Goal: Information Seeking & Learning: Learn about a topic

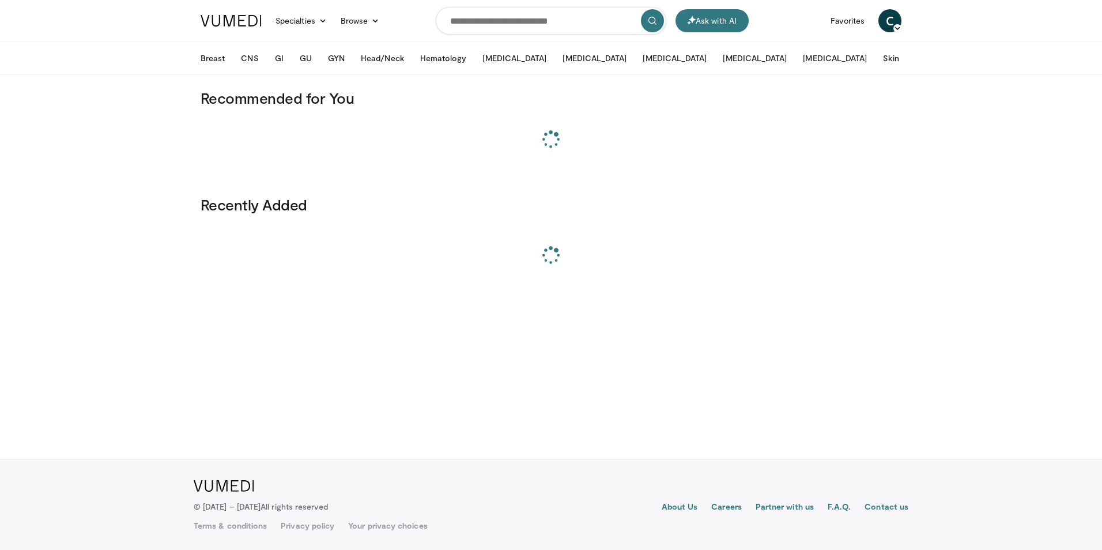
click at [908, 61] on div "Breast Early Stage Breast Cancer Triple Negative HER2+ HER2-Low/Ultralow HR+/HE…" at bounding box center [551, 58] width 714 height 32
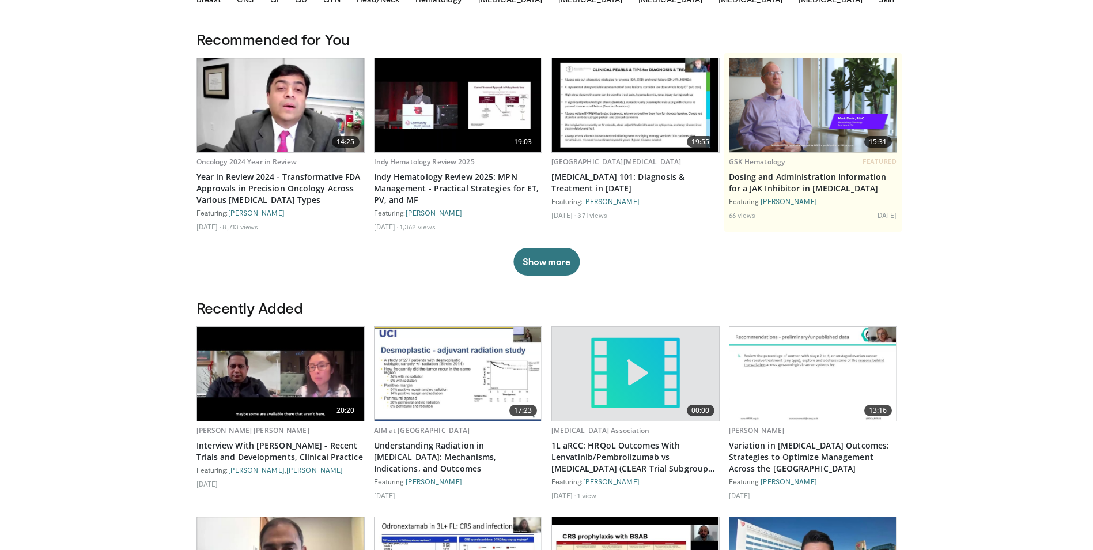
scroll to position [115, 0]
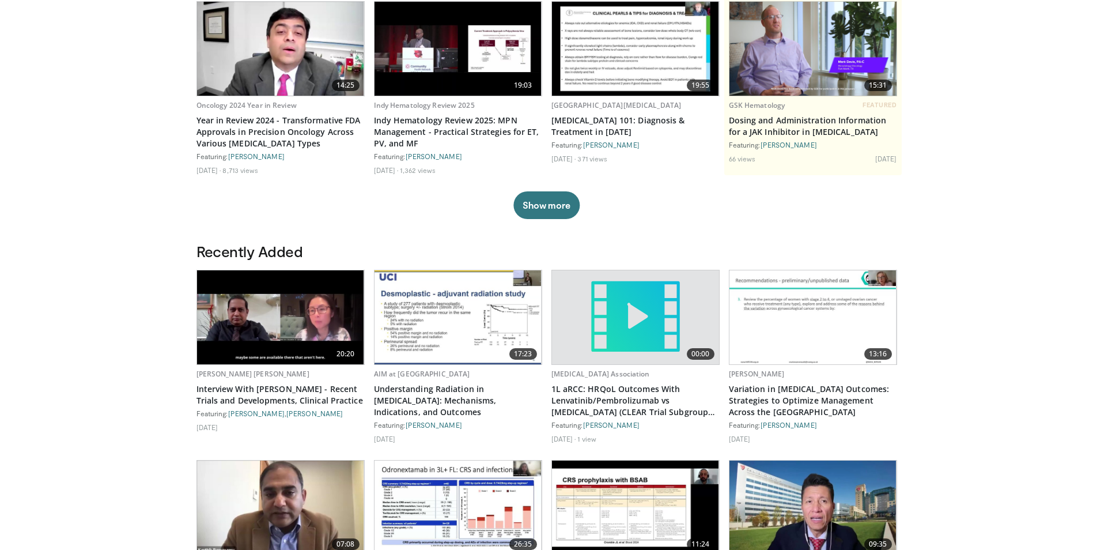
click at [66, 150] on body "Ask with AI Specialties Adult & Family Medicine Allergy, [MEDICAL_DATA], Immuno…" at bounding box center [546, 455] width 1093 height 1140
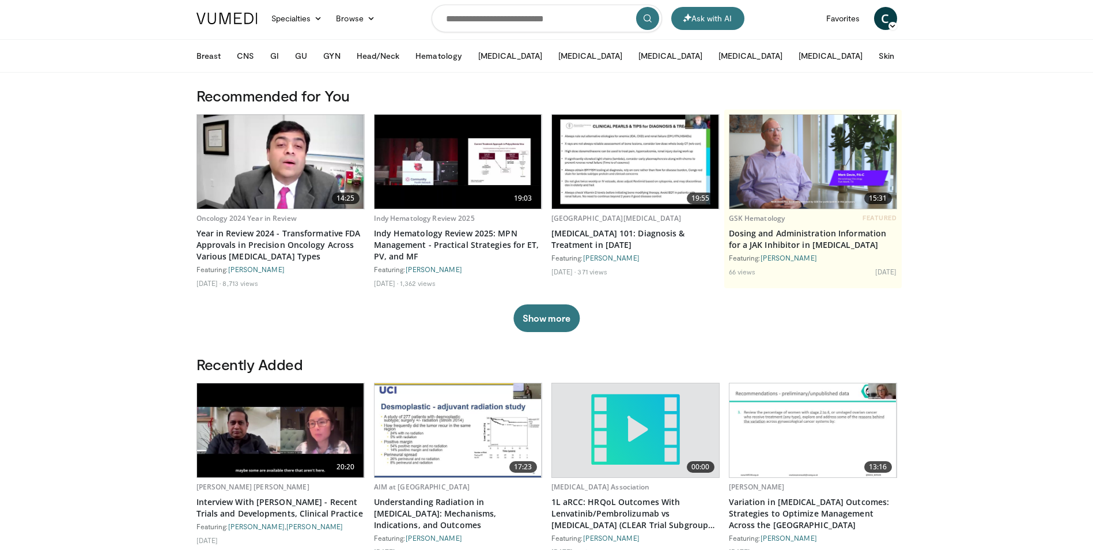
scroll to position [0, 0]
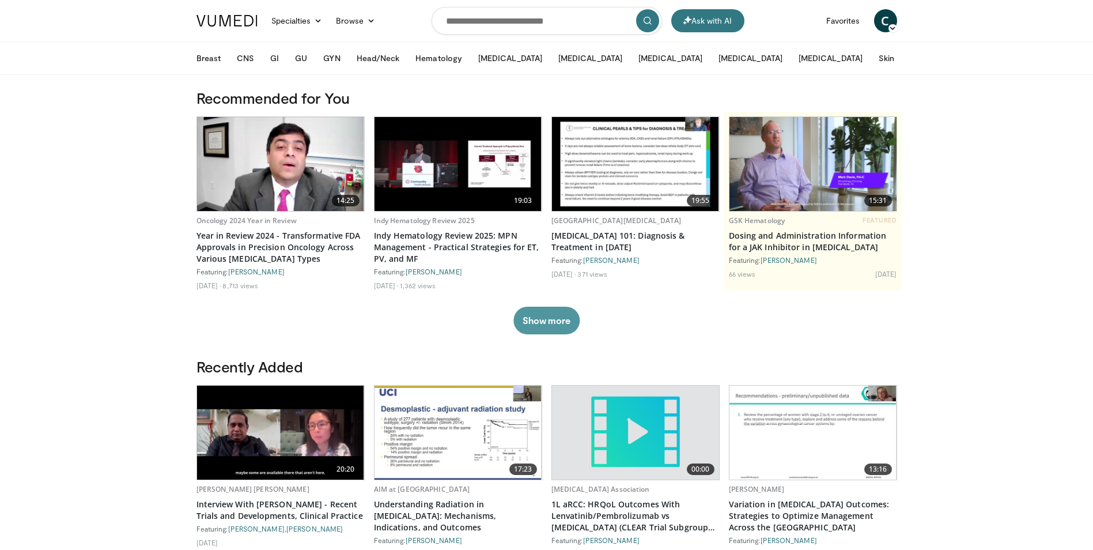
click at [527, 327] on button "Show more" at bounding box center [546, 321] width 66 height 28
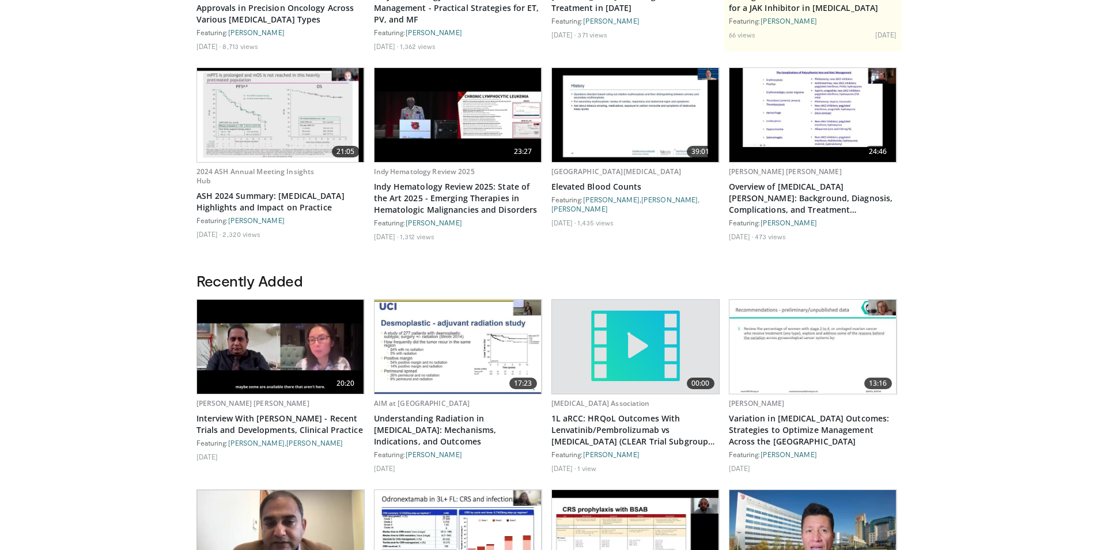
scroll to position [58, 0]
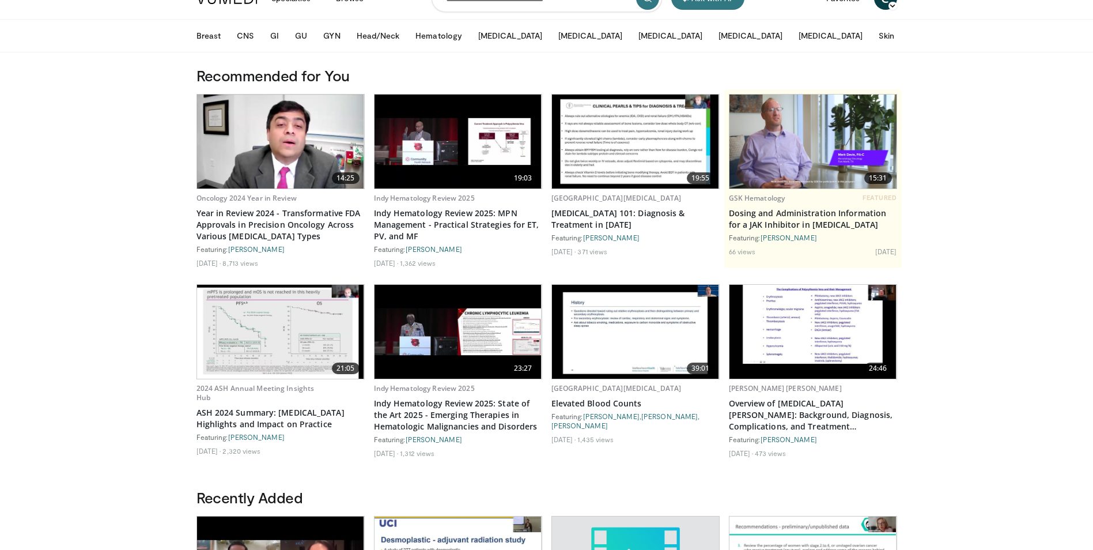
scroll to position [0, 0]
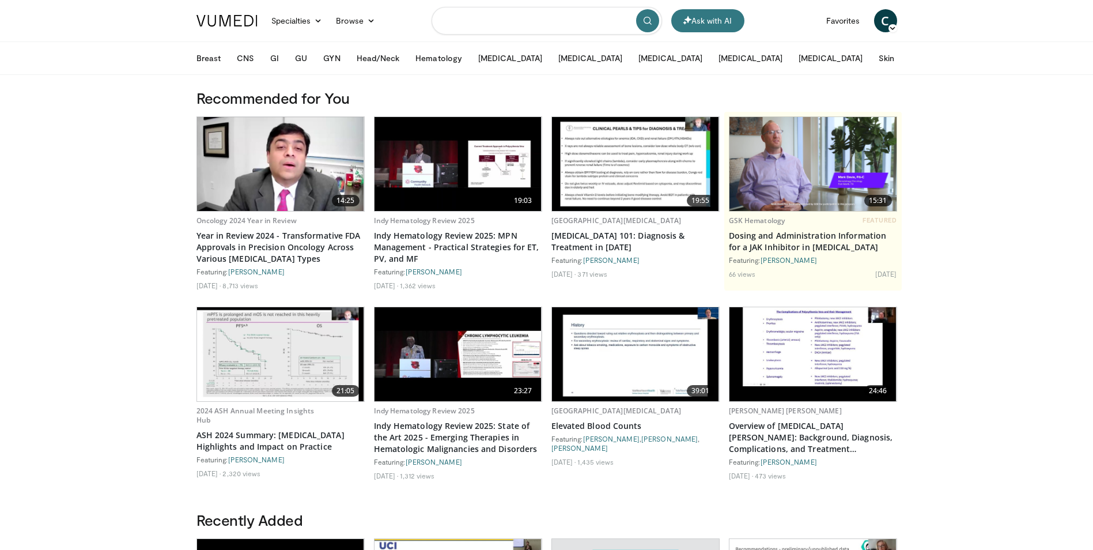
click at [566, 19] on input "Search topics, interventions" at bounding box center [547, 21] width 230 height 28
click at [482, 17] on input "Search topics, interventions" at bounding box center [547, 21] width 230 height 28
click at [544, 27] on input "Search topics, interventions" at bounding box center [547, 21] width 230 height 28
type input "*"
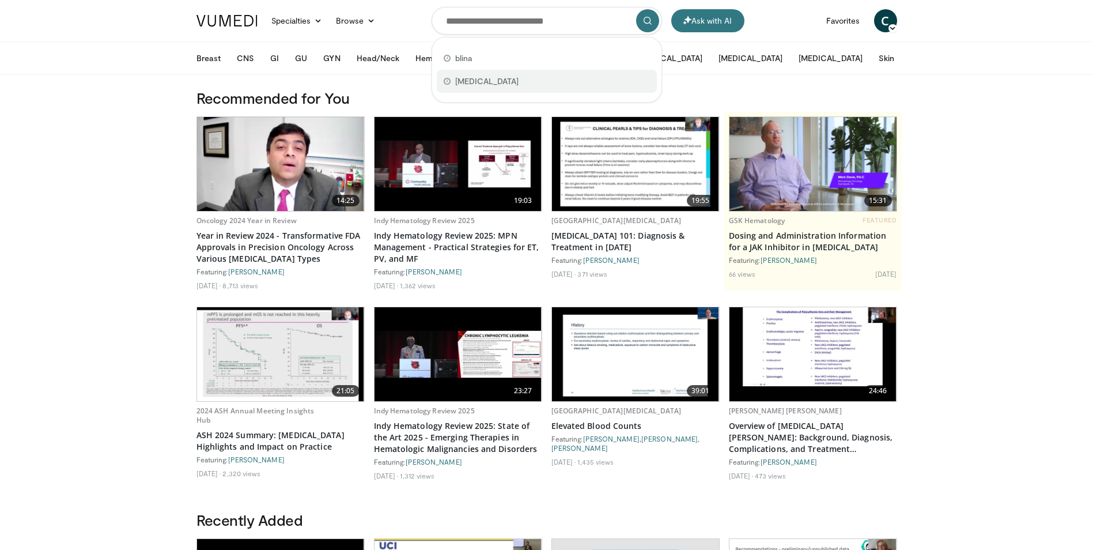
click at [513, 78] on div "[MEDICAL_DATA]" at bounding box center [547, 81] width 220 height 23
type input "**********"
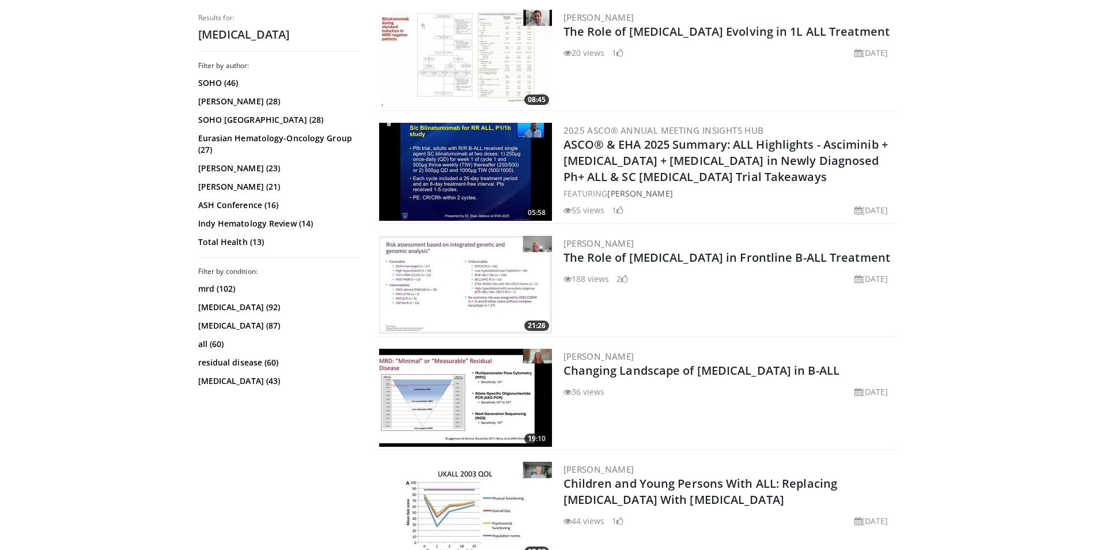
scroll to position [519, 0]
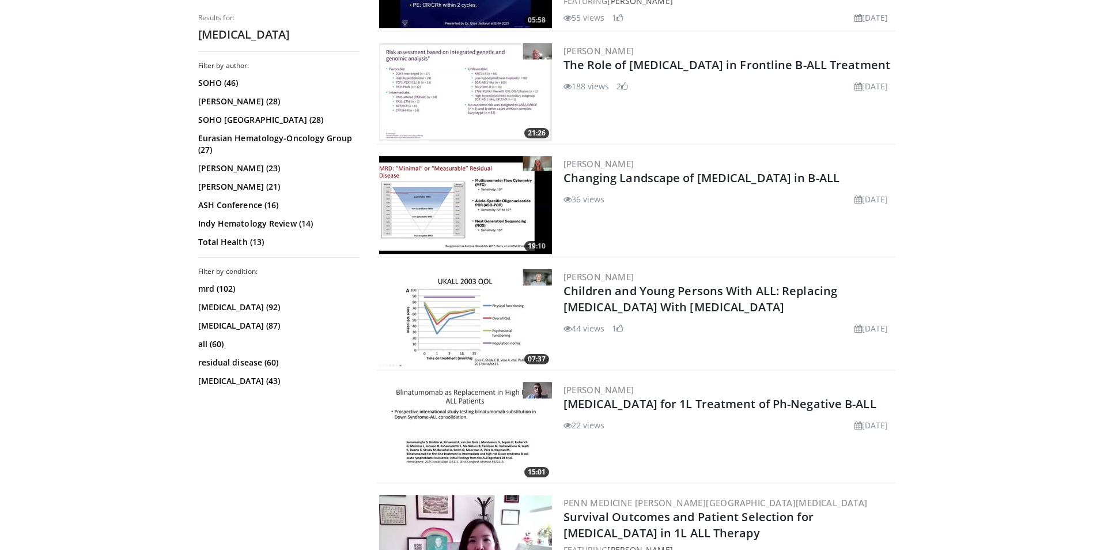
scroll to position [538, 0]
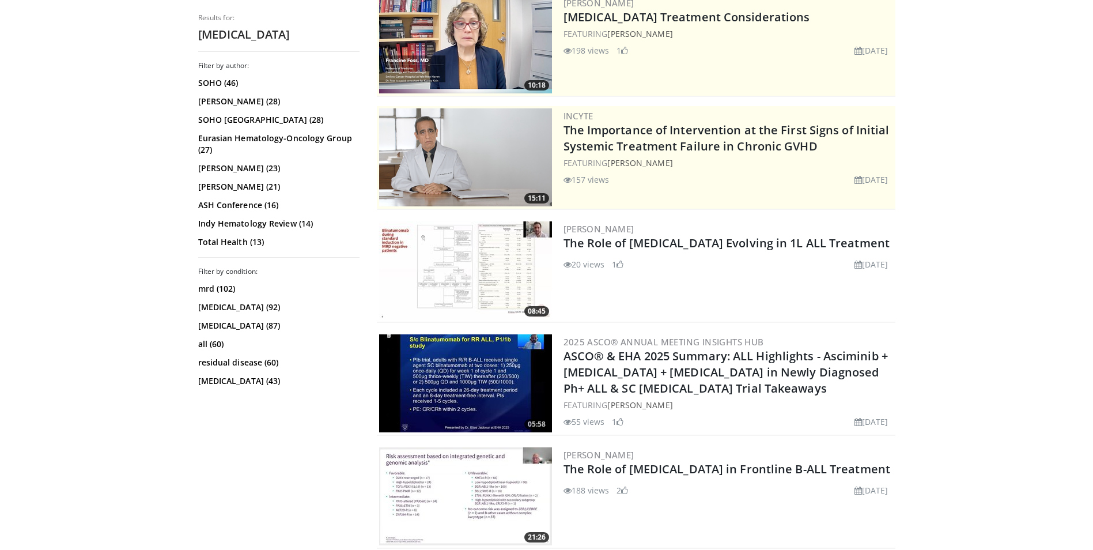
scroll to position [0, 0]
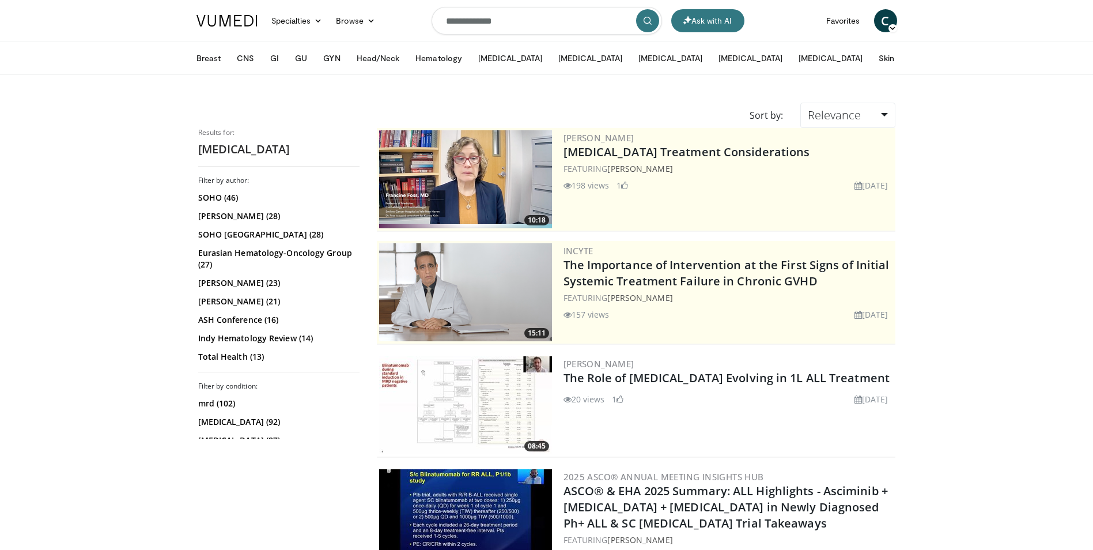
click at [884, 28] on span "C" at bounding box center [885, 20] width 23 height 23
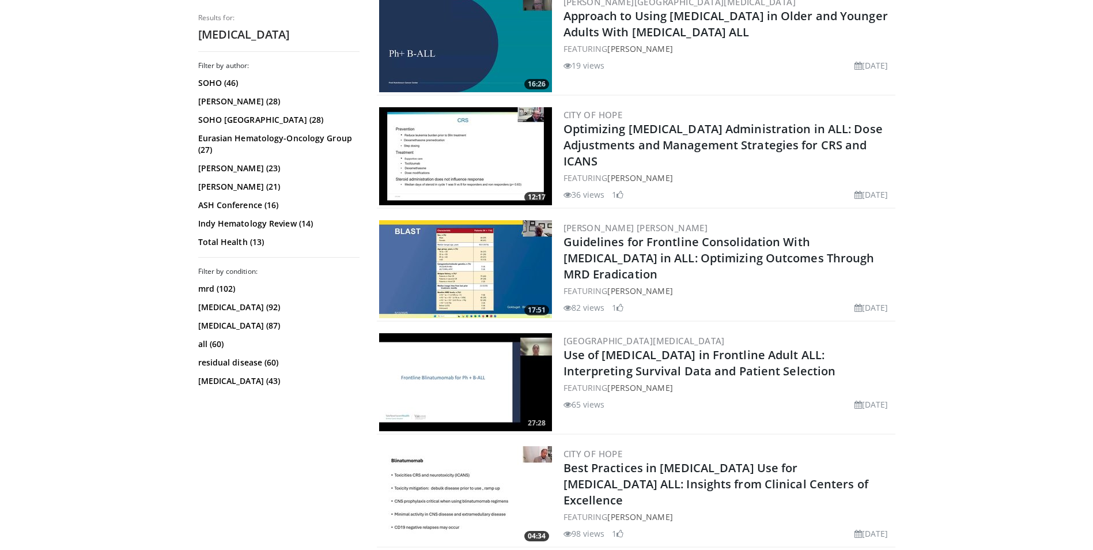
scroll to position [1325, 0]
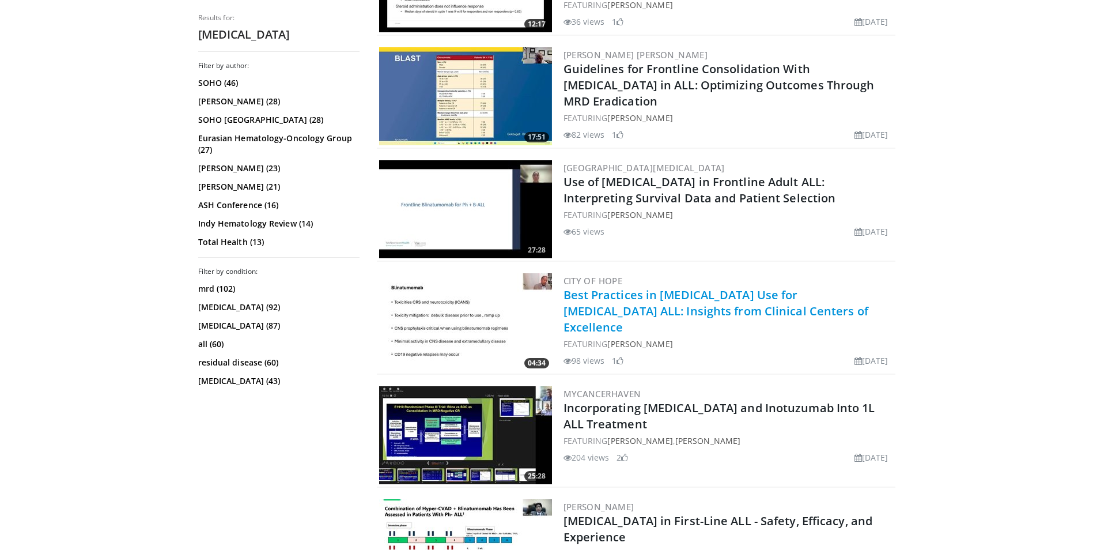
click at [692, 289] on link "Best Practices in [MEDICAL_DATA] Use for [MEDICAL_DATA] ALL: Insights from Clin…" at bounding box center [715, 311] width 305 height 48
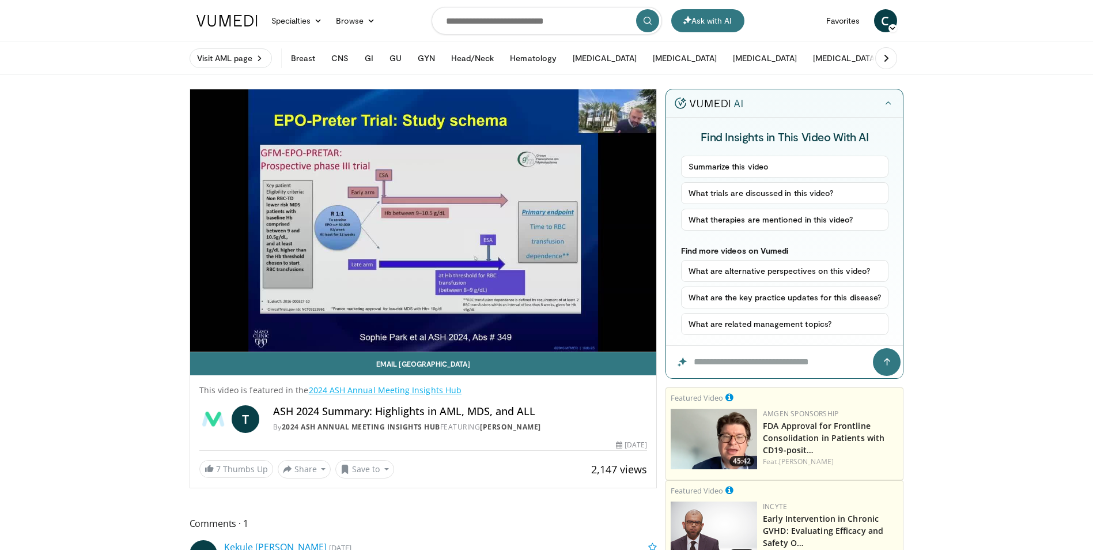
drag, startPoint x: 990, startPoint y: 187, endPoint x: 977, endPoint y: 179, distance: 15.5
drag, startPoint x: 995, startPoint y: 268, endPoint x: 989, endPoint y: 270, distance: 6.2
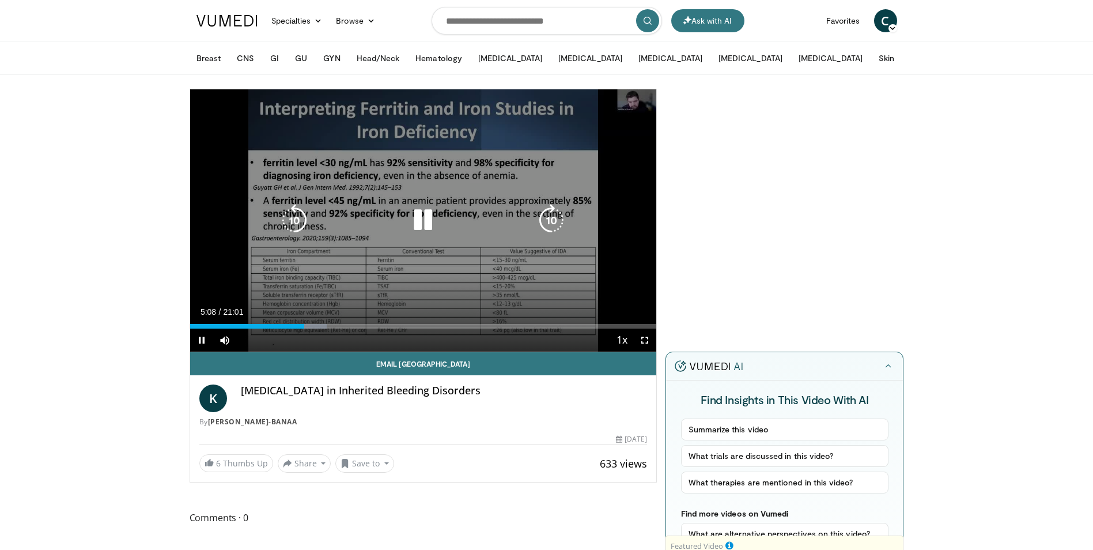
click at [423, 221] on icon "Video Player" at bounding box center [423, 220] width 32 height 32
